Goal: Navigation & Orientation: Find specific page/section

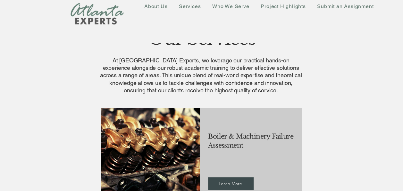
scroll to position [160, 0]
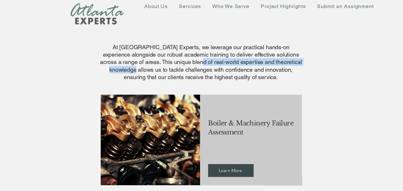
drag, startPoint x: 173, startPoint y: 59, endPoint x: 294, endPoint y: 62, distance: 121.6
click at [294, 62] on span "At [GEOGRAPHIC_DATA] Experts, we leverage our practical hands-on experience alo…" at bounding box center [201, 62] width 202 height 37
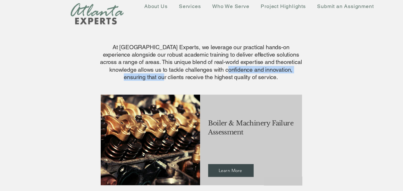
drag, startPoint x: 155, startPoint y: 74, endPoint x: 194, endPoint y: 69, distance: 39.8
click at [194, 69] on span "At [GEOGRAPHIC_DATA] Experts, we leverage our practical hands-on experience alo…" at bounding box center [201, 62] width 202 height 37
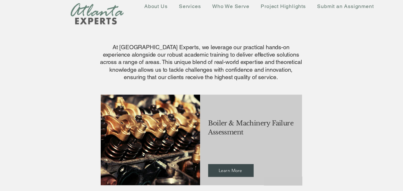
drag, startPoint x: 194, startPoint y: 69, endPoint x: 205, endPoint y: 76, distance: 13.1
click at [205, 76] on span "At [GEOGRAPHIC_DATA] Experts, we leverage our practical hands-on experience alo…" at bounding box center [201, 62] width 202 height 37
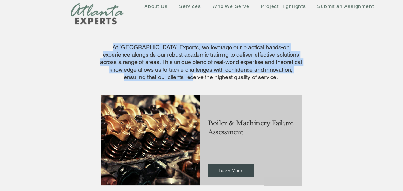
drag, startPoint x: 185, startPoint y: 79, endPoint x: 243, endPoint y: 82, distance: 57.8
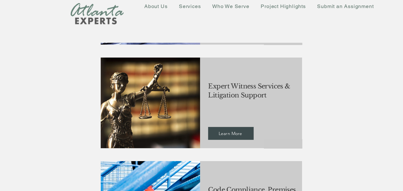
scroll to position [930, 0]
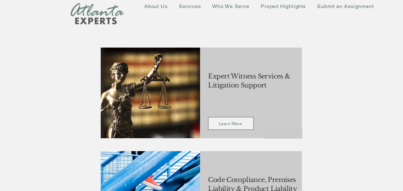
click at [223, 122] on span "Learn More" at bounding box center [230, 123] width 23 height 6
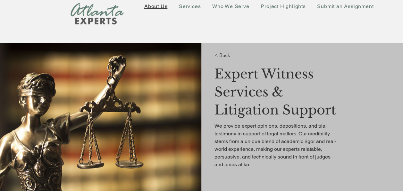
click at [158, 6] on span "About Us" at bounding box center [155, 6] width 23 height 6
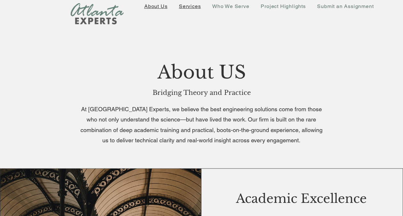
click at [190, 4] on span "Services" at bounding box center [190, 6] width 22 height 6
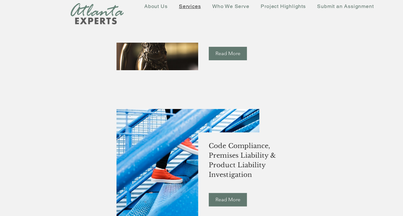
scroll to position [1251, 0]
